Goal: Task Accomplishment & Management: Use online tool/utility

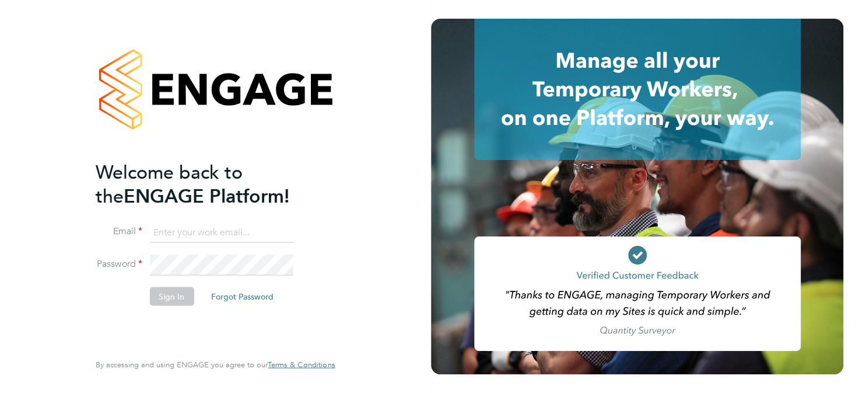
type input "paul.beasant@uk.g4s.com"
click at [162, 297] on button "Sign In" at bounding box center [171, 295] width 44 height 19
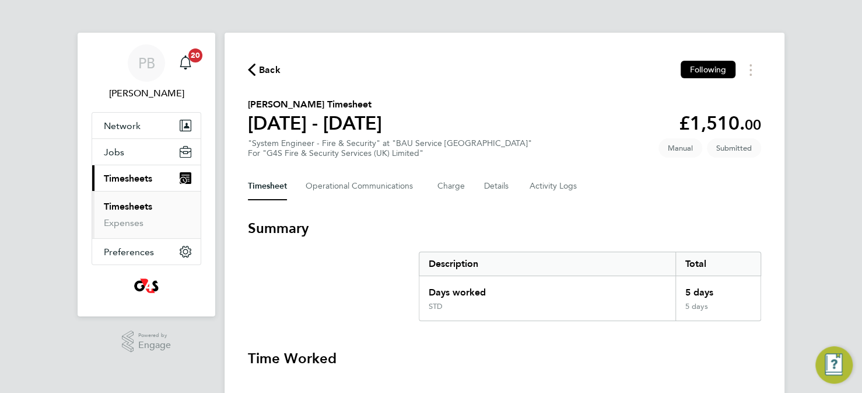
click at [142, 207] on link "Timesheets" at bounding box center [128, 206] width 48 height 11
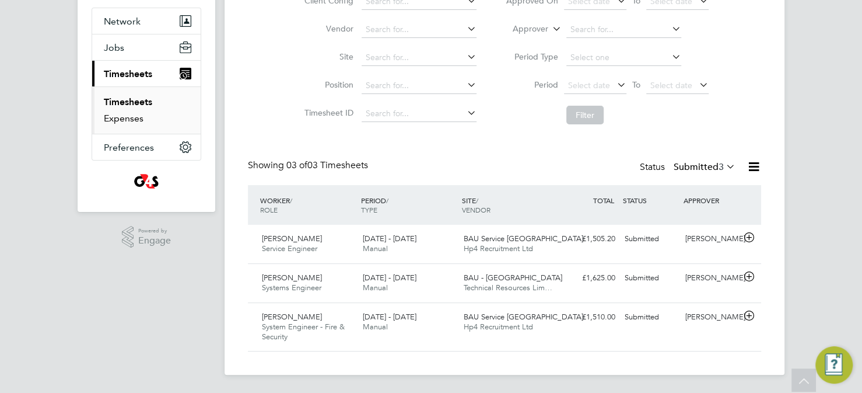
click at [127, 121] on link "Expenses" at bounding box center [124, 118] width 40 height 11
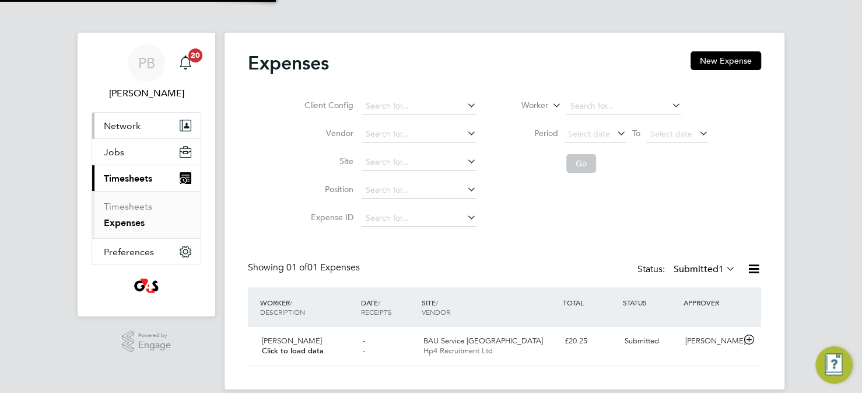
scroll to position [29, 142]
click at [136, 204] on link "Timesheets" at bounding box center [128, 206] width 48 height 11
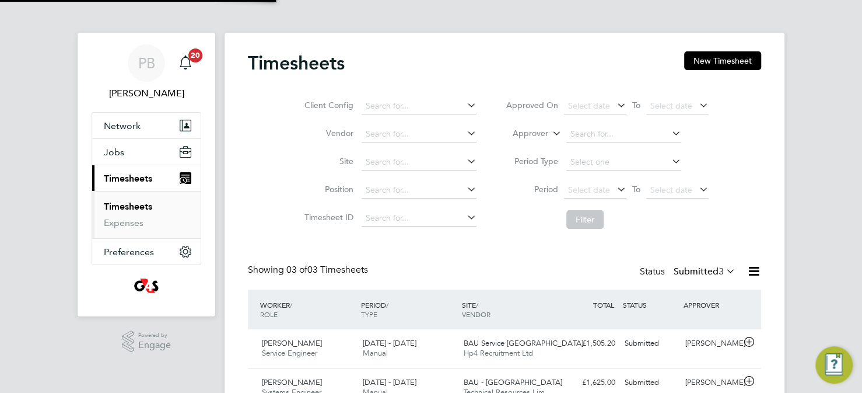
scroll to position [6, 6]
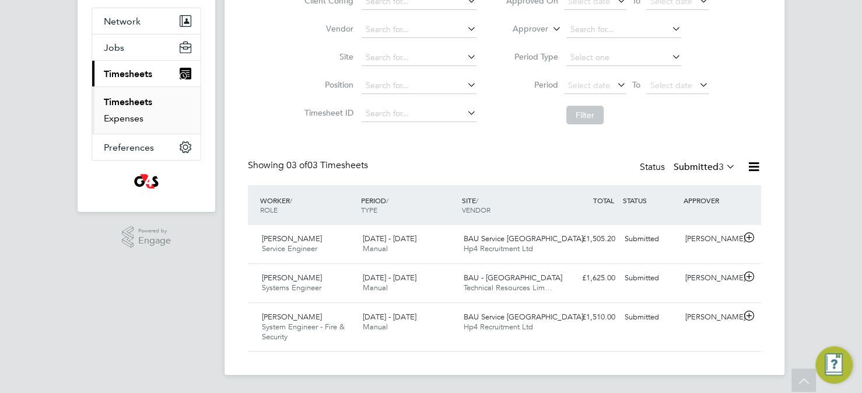
click at [127, 116] on link "Expenses" at bounding box center [124, 118] width 40 height 11
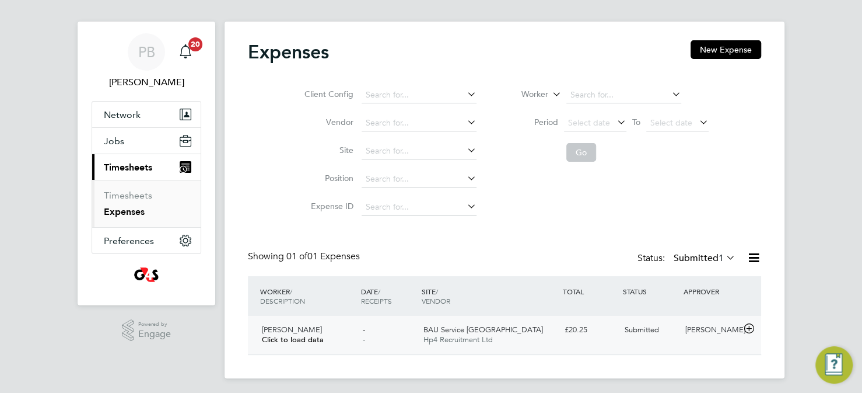
scroll to position [15, 0]
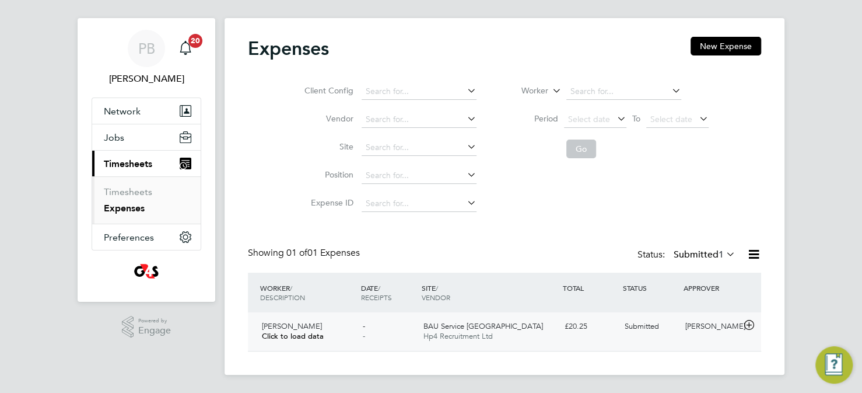
click at [574, 327] on div "£20.25" at bounding box center [590, 326] width 61 height 19
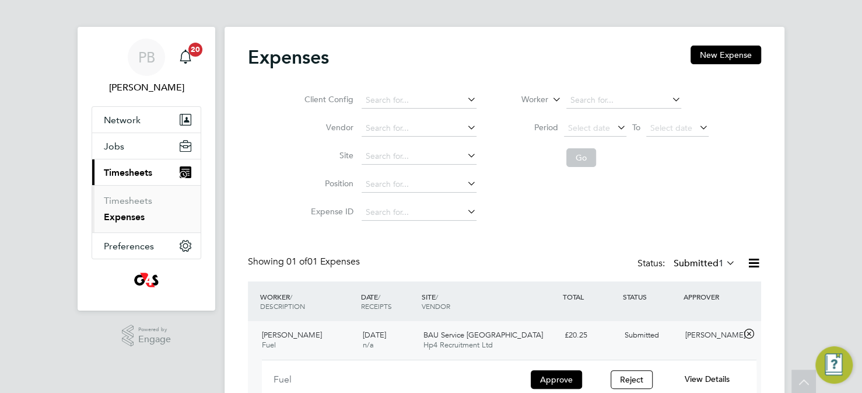
scroll to position [0, 0]
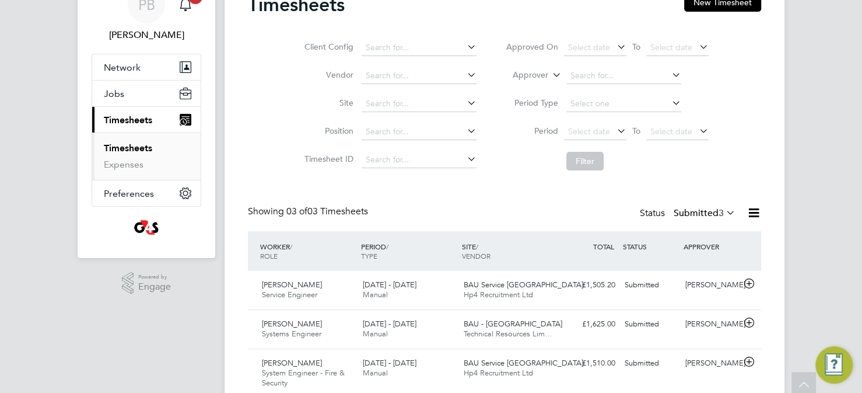
scroll to position [104, 0]
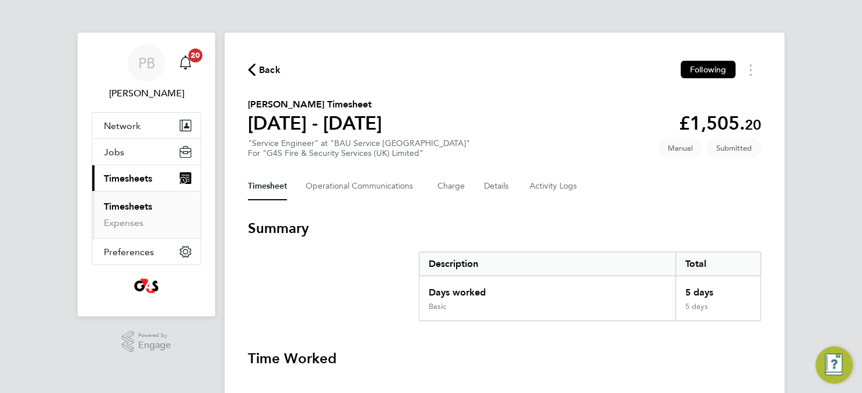
click at [130, 206] on link "Timesheets" at bounding box center [128, 206] width 48 height 11
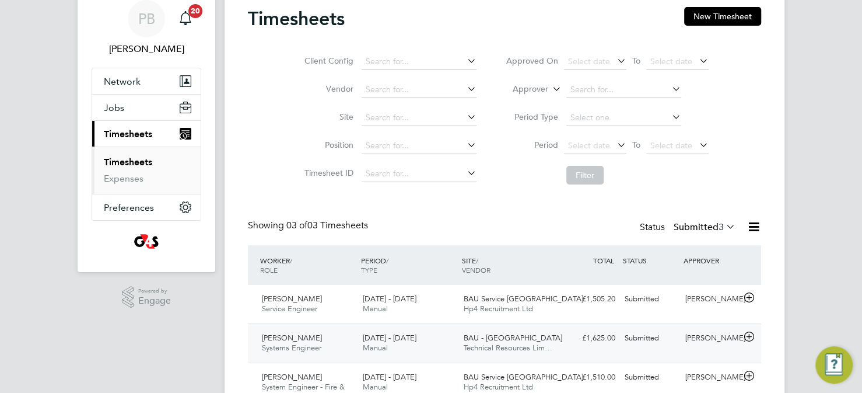
scroll to position [104, 0]
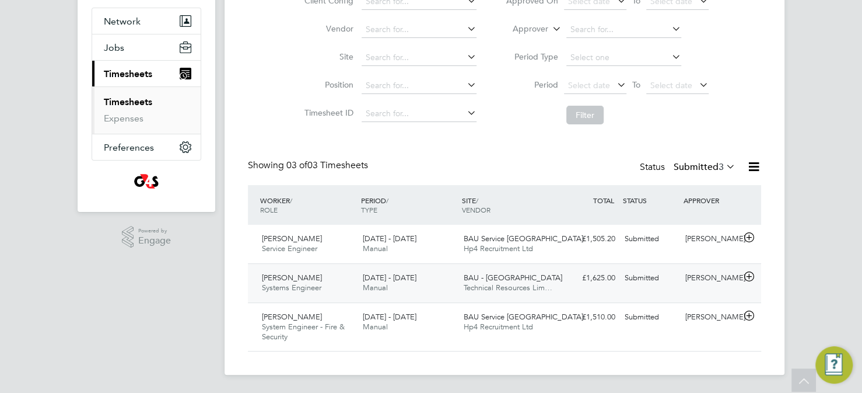
click at [296, 283] on span "Systems Engineer" at bounding box center [292, 287] width 60 height 10
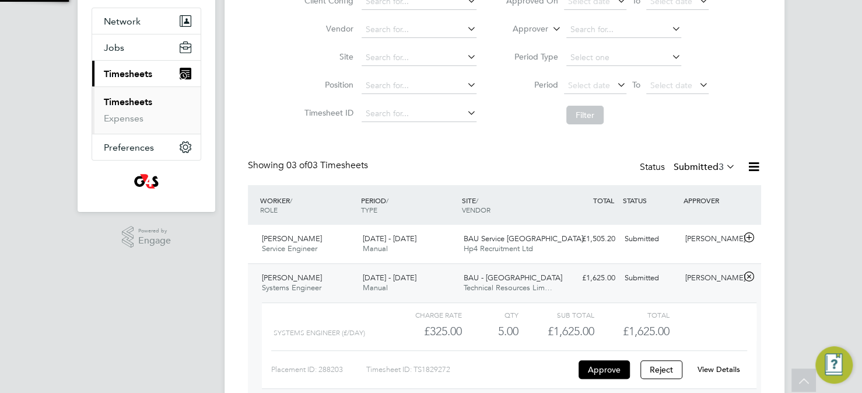
scroll to position [19, 114]
click at [249, 270] on div "[PERSON_NAME] Systems Engineer [DATE] - [DATE] [DATE] - [DATE] Manual BAU - Lon…" at bounding box center [504, 336] width 513 height 146
